Goal: Transaction & Acquisition: Book appointment/travel/reservation

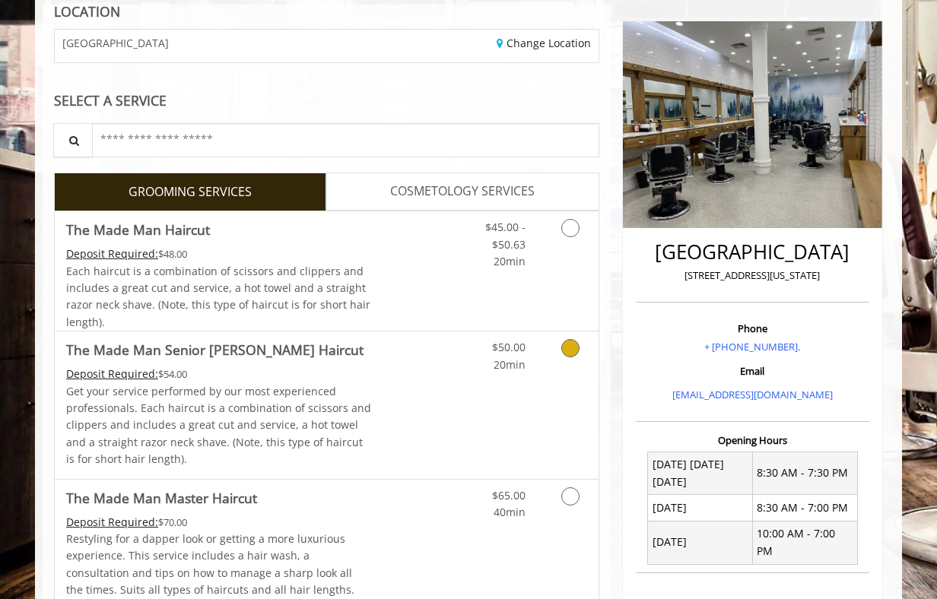
scroll to position [203, 0]
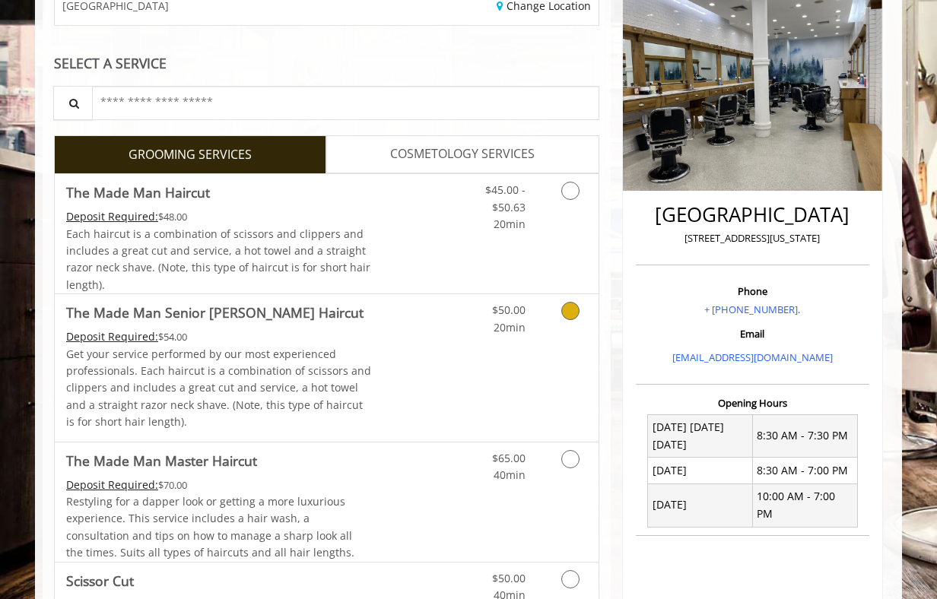
click at [571, 313] on icon "Grooming services" at bounding box center [570, 311] width 18 height 18
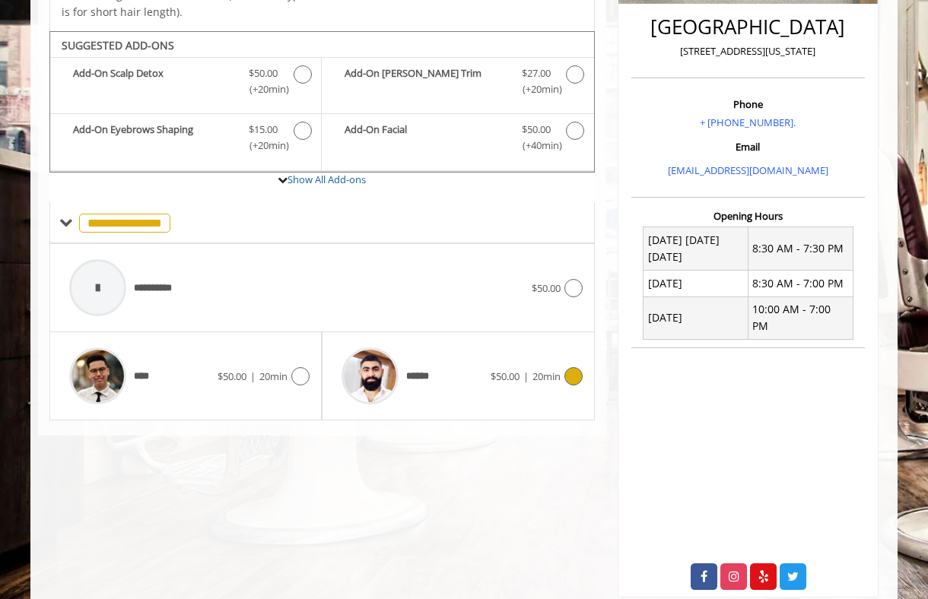
scroll to position [392, 0]
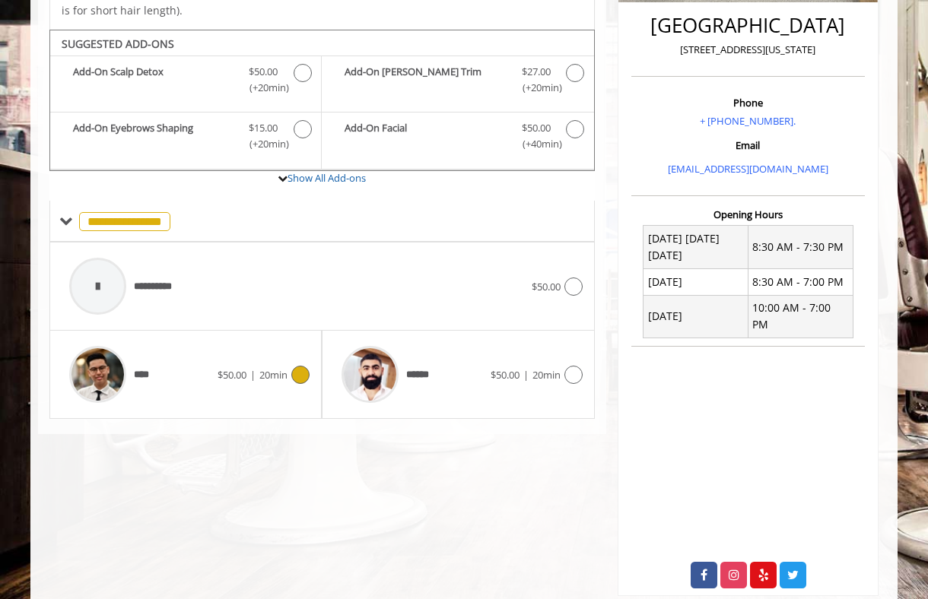
click at [303, 371] on icon at bounding box center [300, 375] width 18 height 18
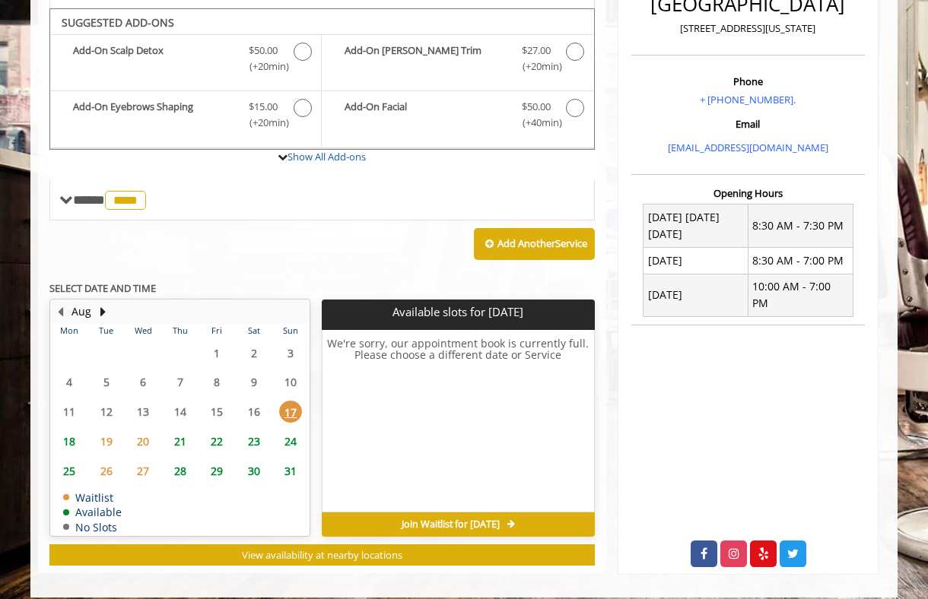
scroll to position [422, 0]
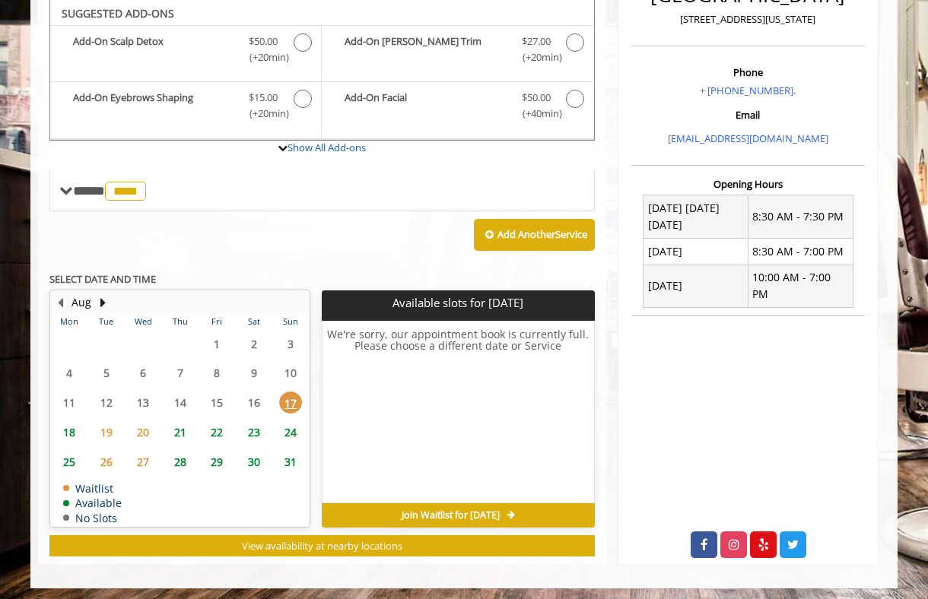
click at [65, 432] on span "18" at bounding box center [69, 432] width 23 height 22
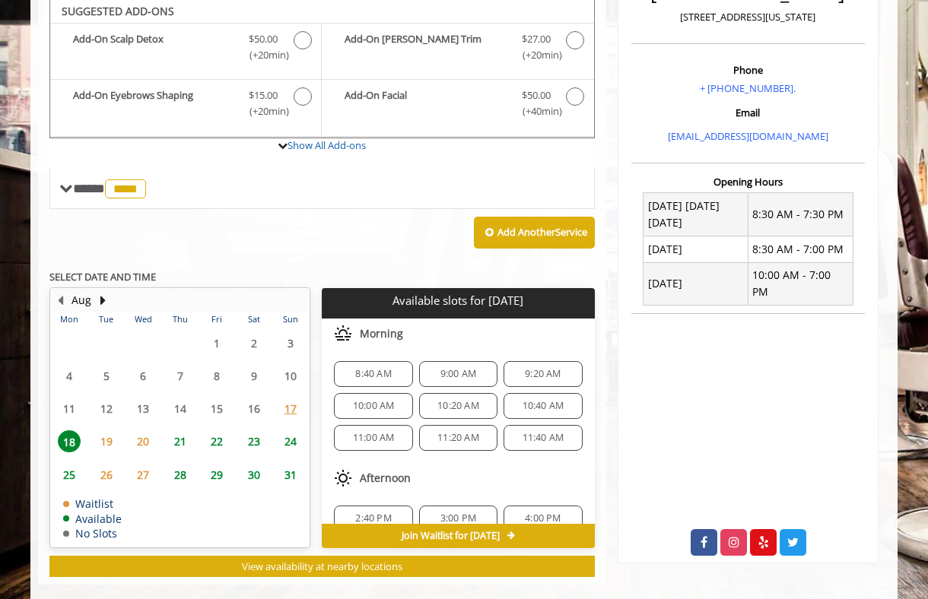
scroll to position [447, 0]
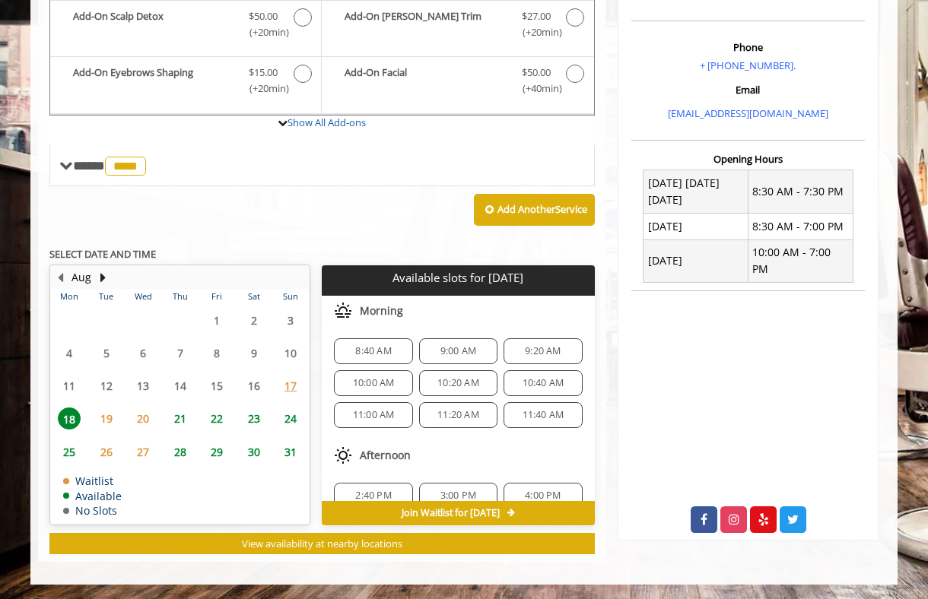
click at [370, 385] on span "10:00 AM" at bounding box center [374, 383] width 42 height 12
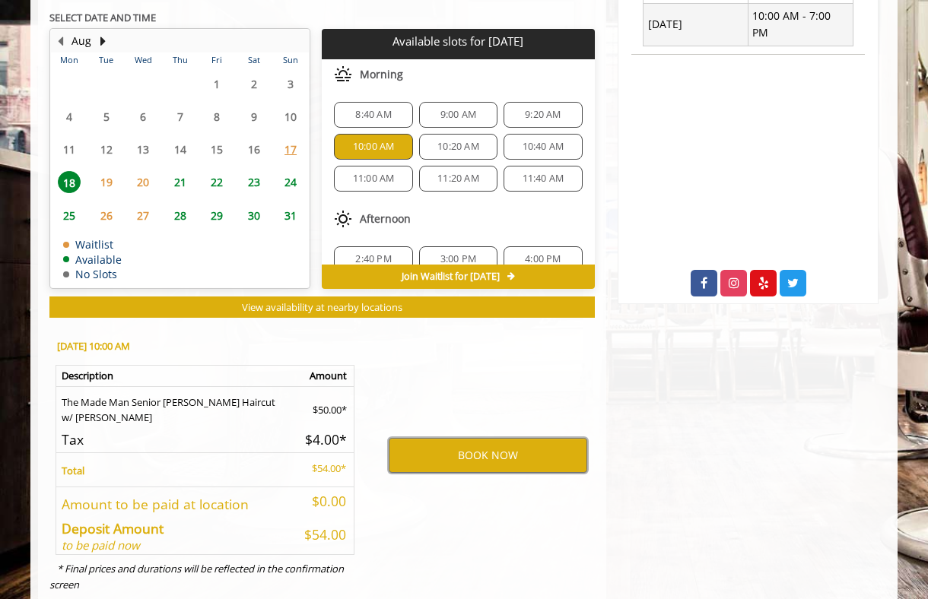
scroll to position [687, 0]
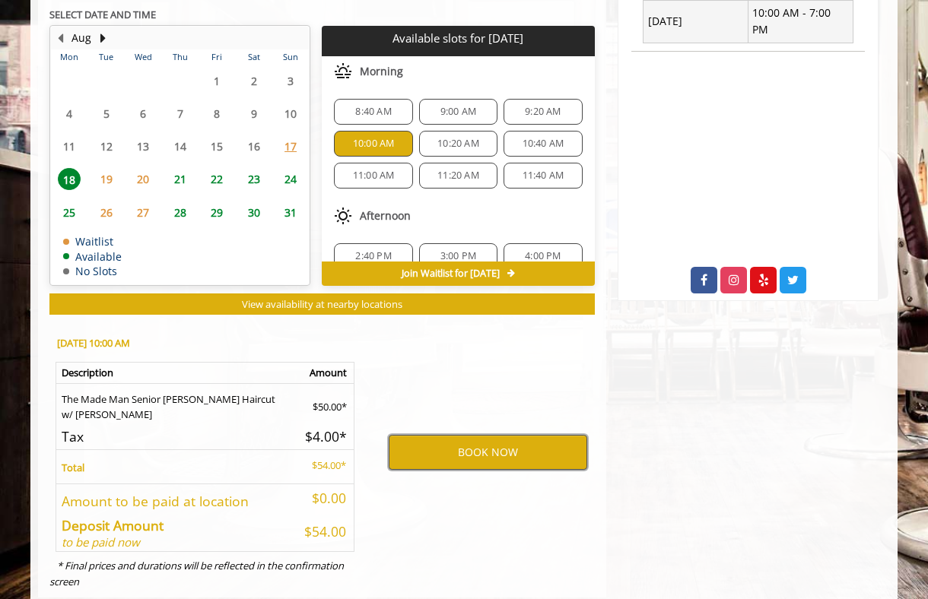
click at [489, 450] on button "BOOK NOW" at bounding box center [487, 452] width 198 height 35
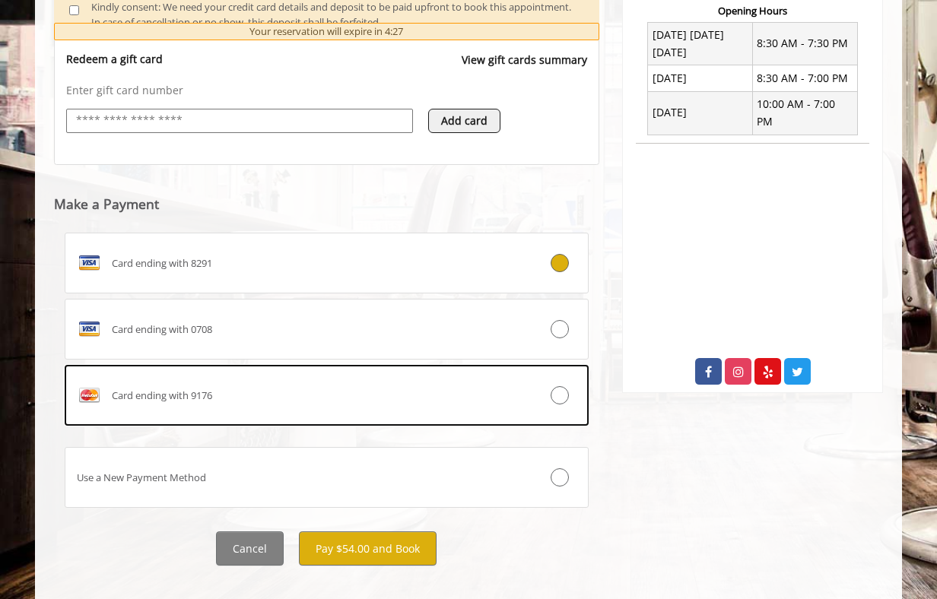
scroll to position [615, 0]
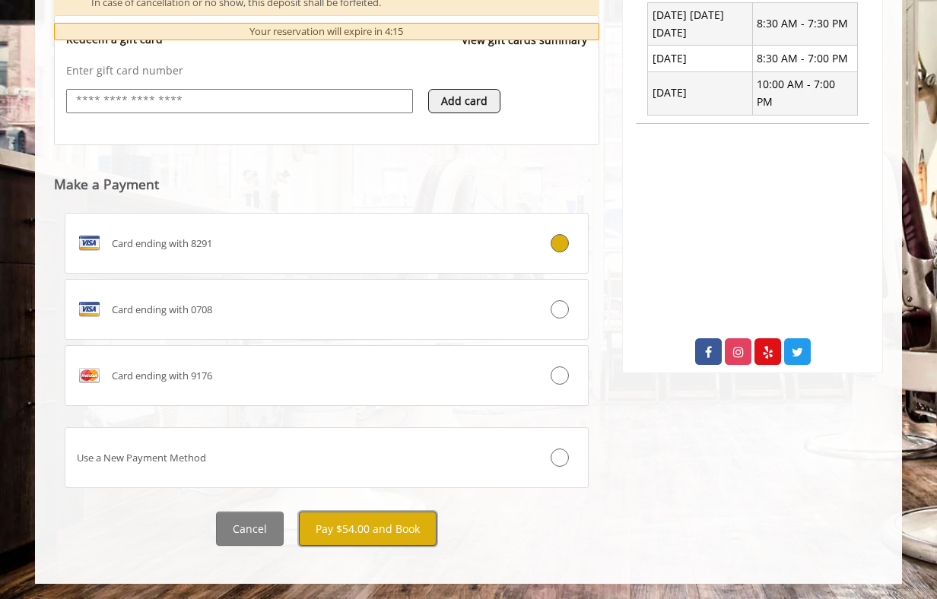
click at [380, 532] on button "Pay $54.00 and Book" at bounding box center [368, 529] width 138 height 34
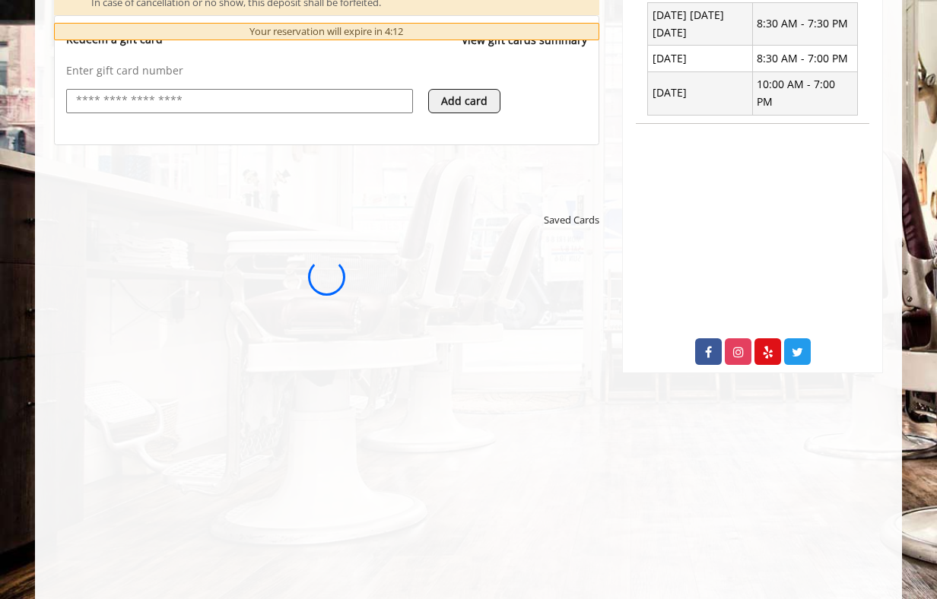
scroll to position [0, 0]
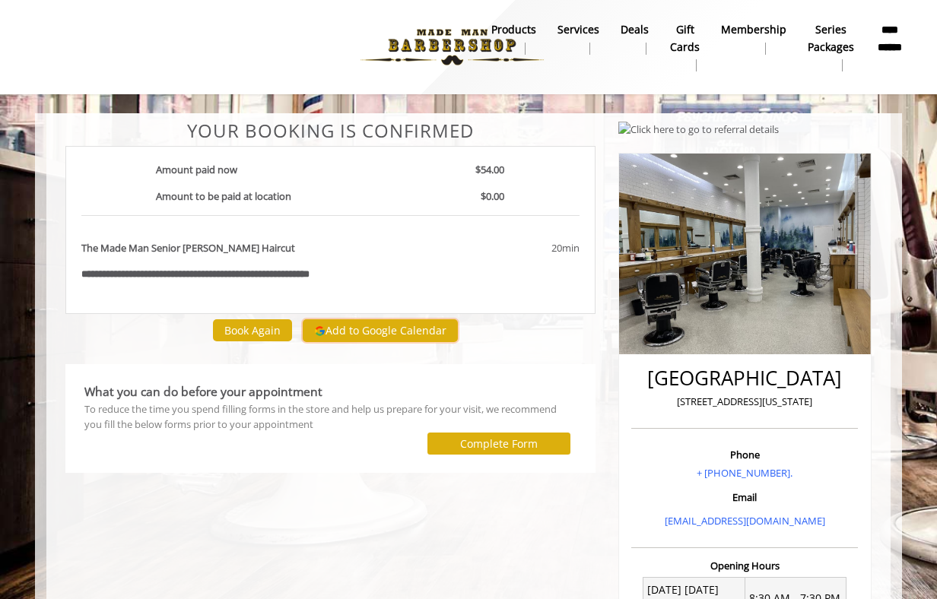
click at [374, 328] on button "Add to Google Calendar" at bounding box center [380, 330] width 155 height 23
